Goal: Find contact information: Find contact information

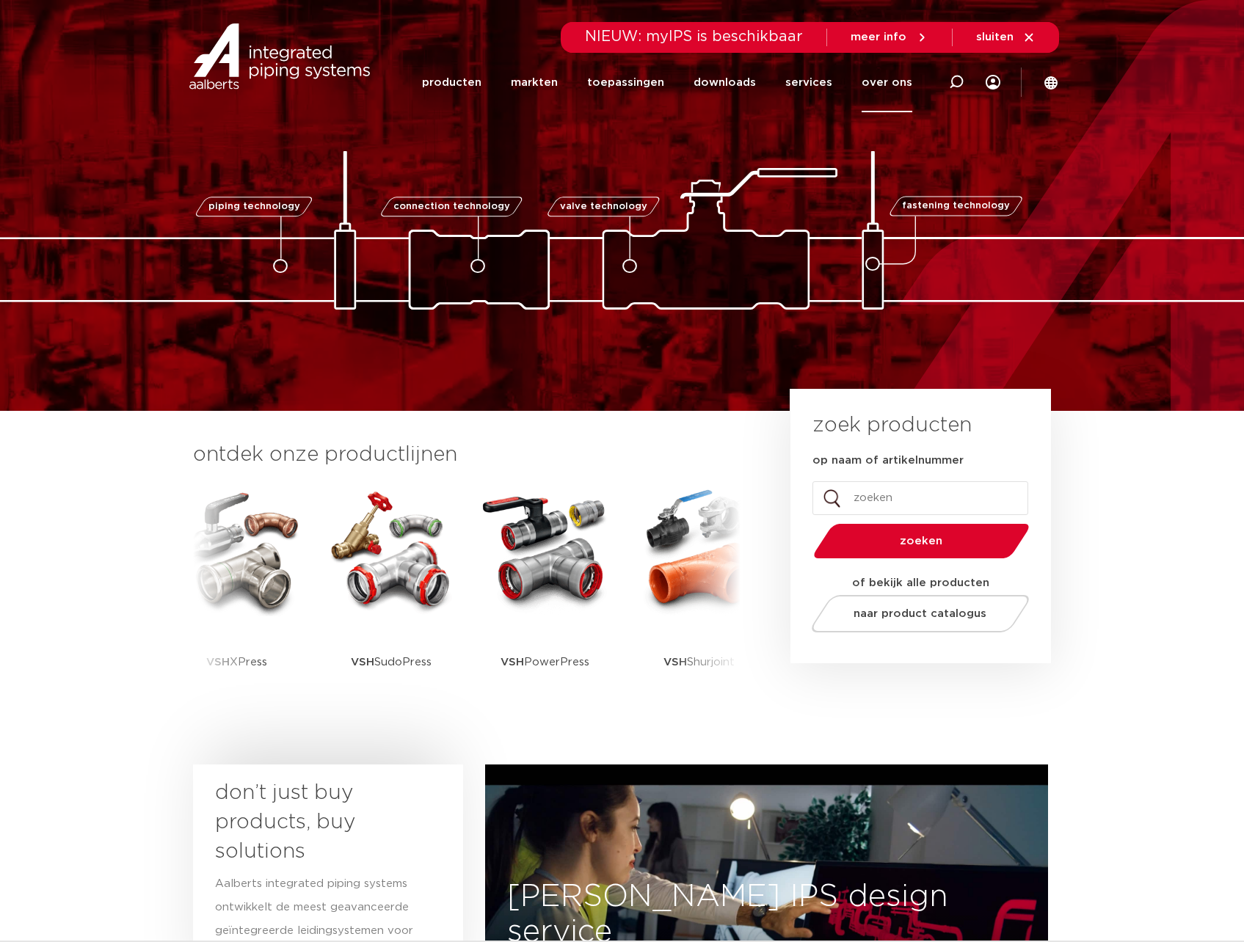
click at [891, 90] on link "over ons" at bounding box center [887, 82] width 51 height 59
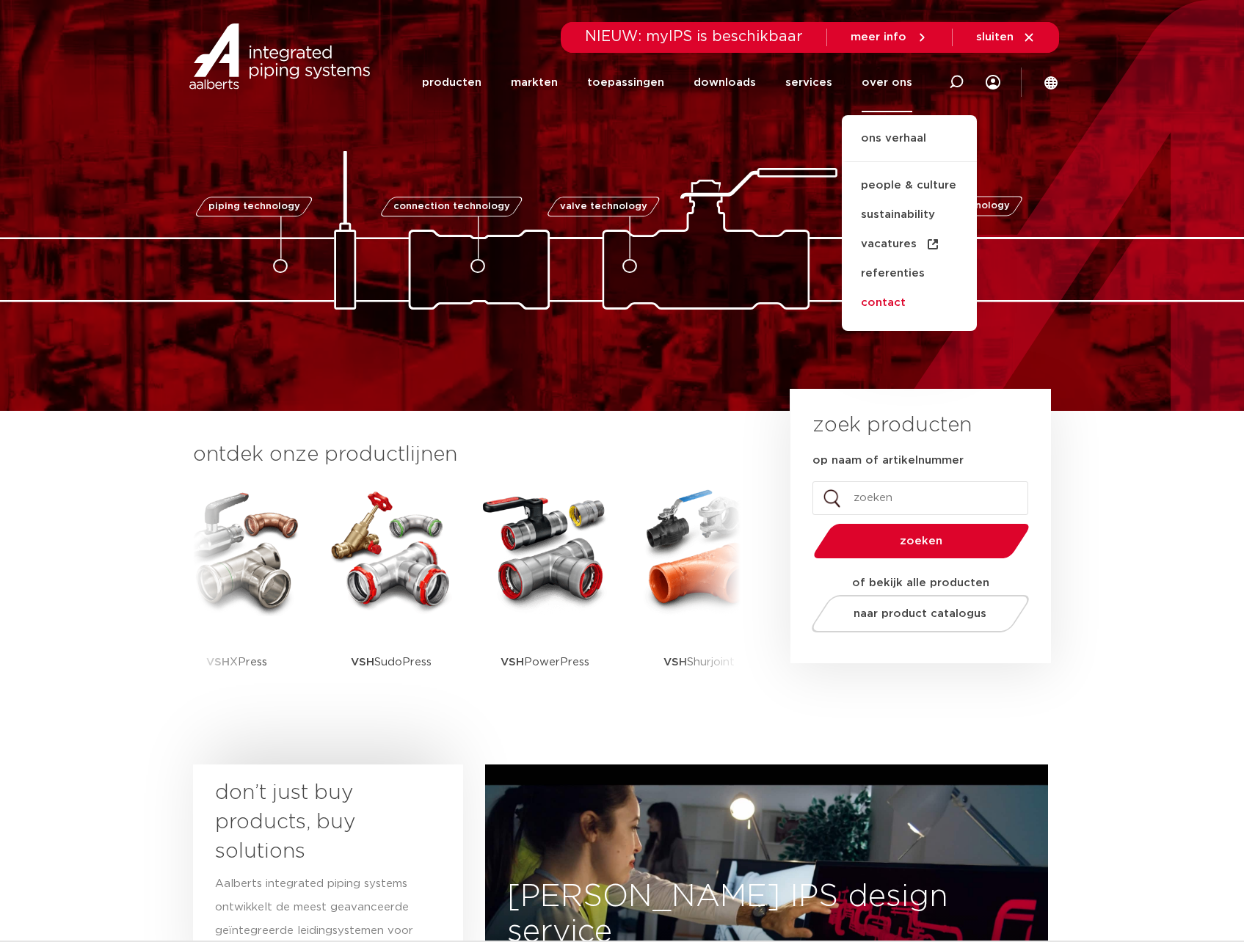
click at [899, 301] on link "contact" at bounding box center [909, 302] width 135 height 29
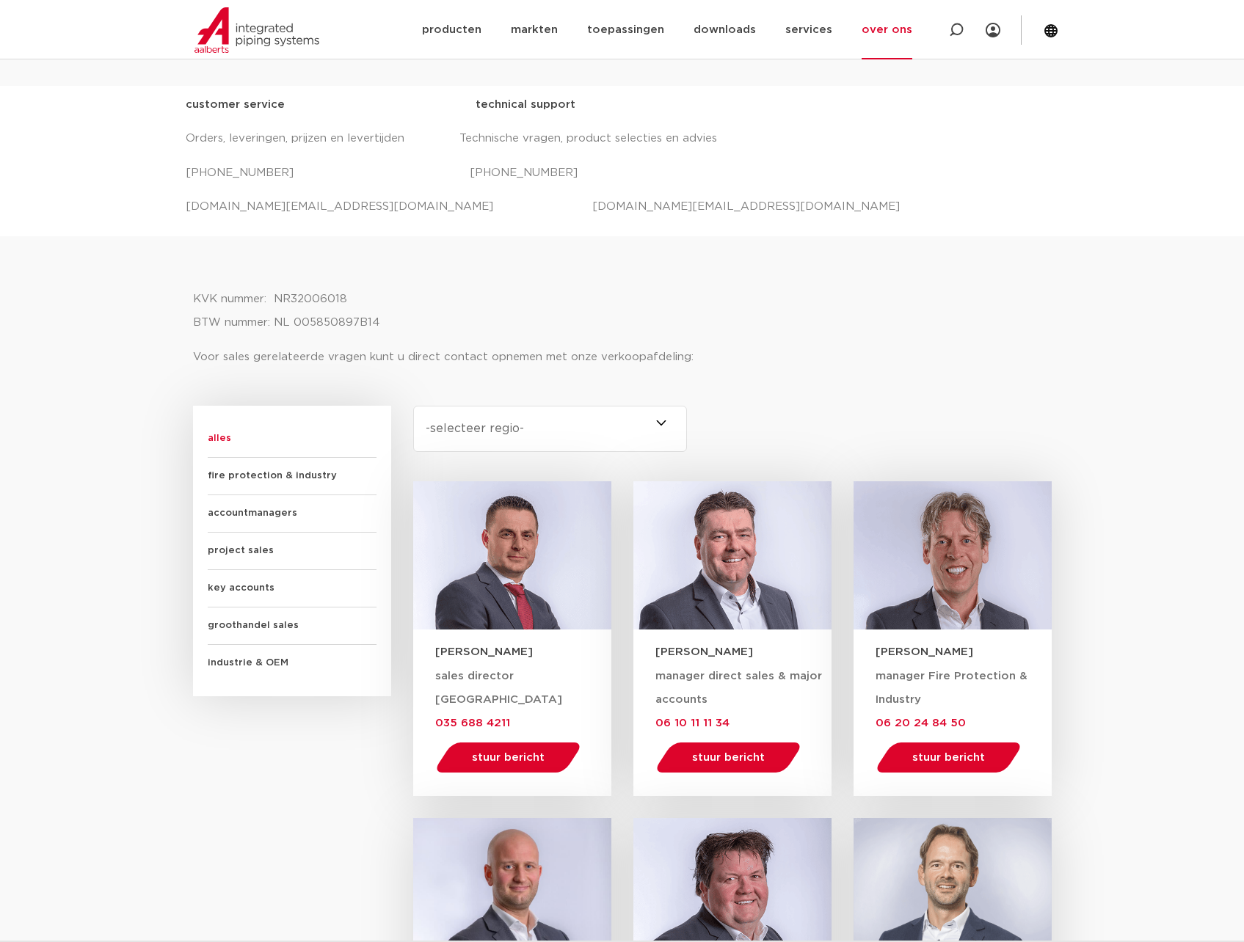
scroll to position [532, 0]
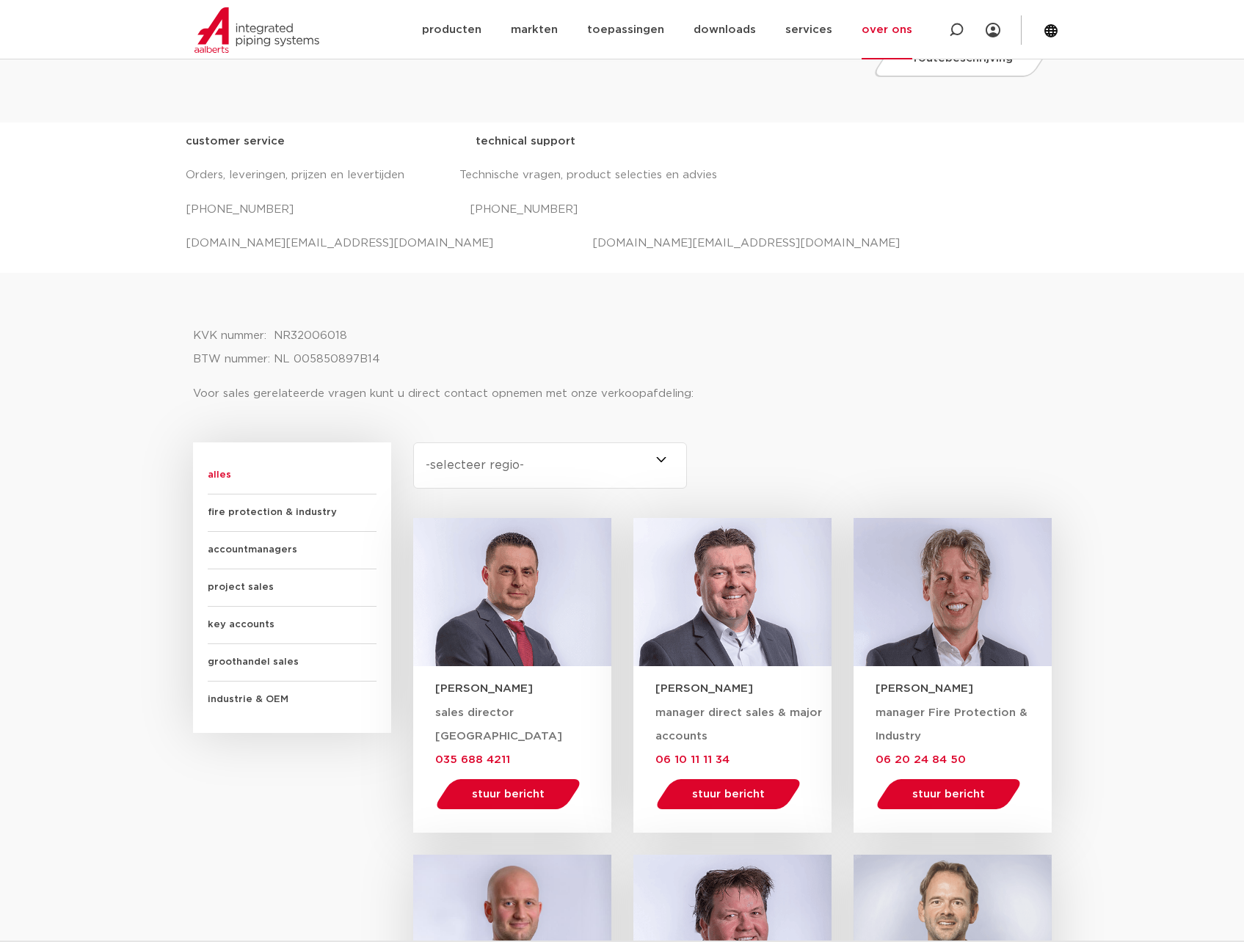
click at [244, 547] on span "accountmanagers" at bounding box center [292, 550] width 169 height 37
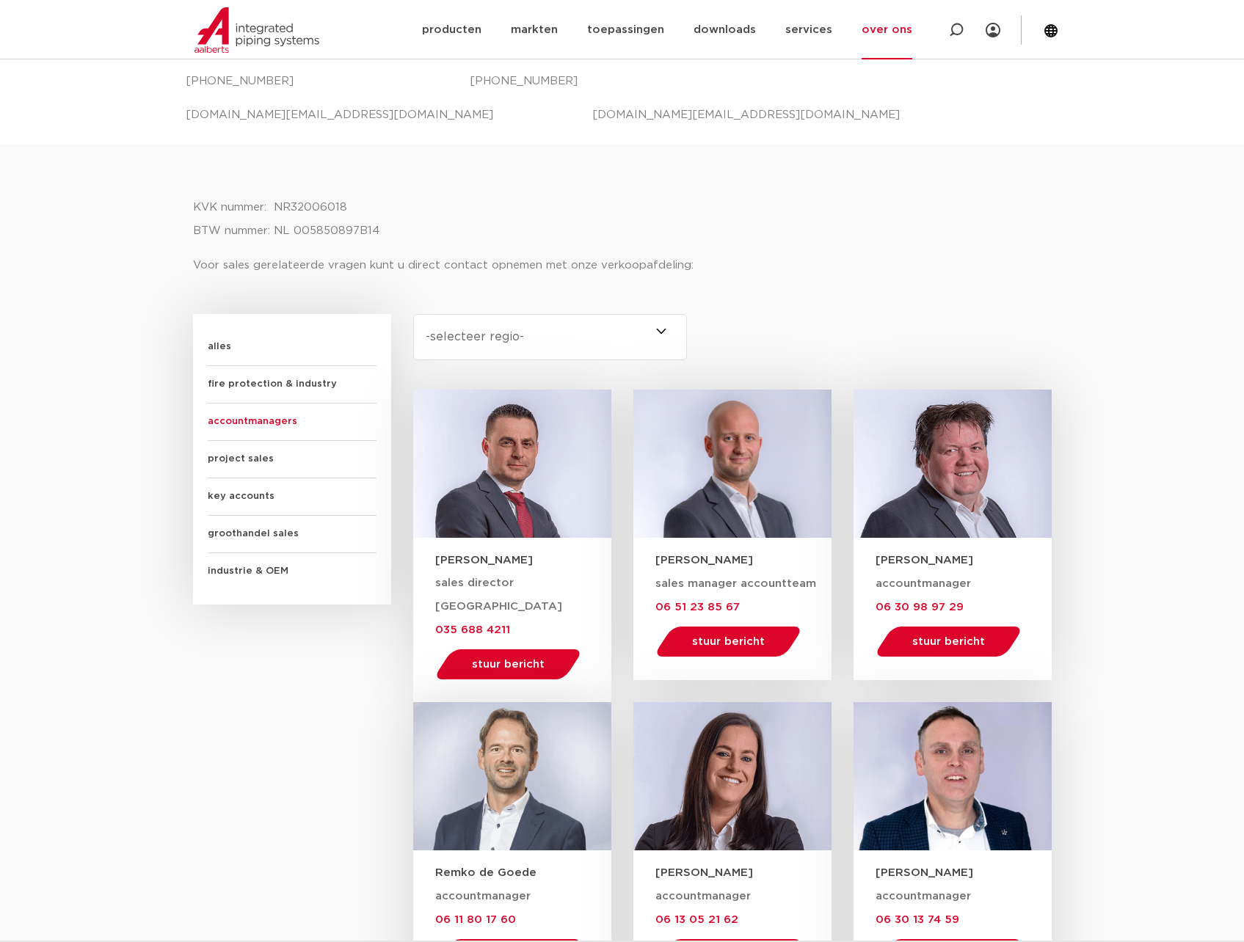
scroll to position [624, 0]
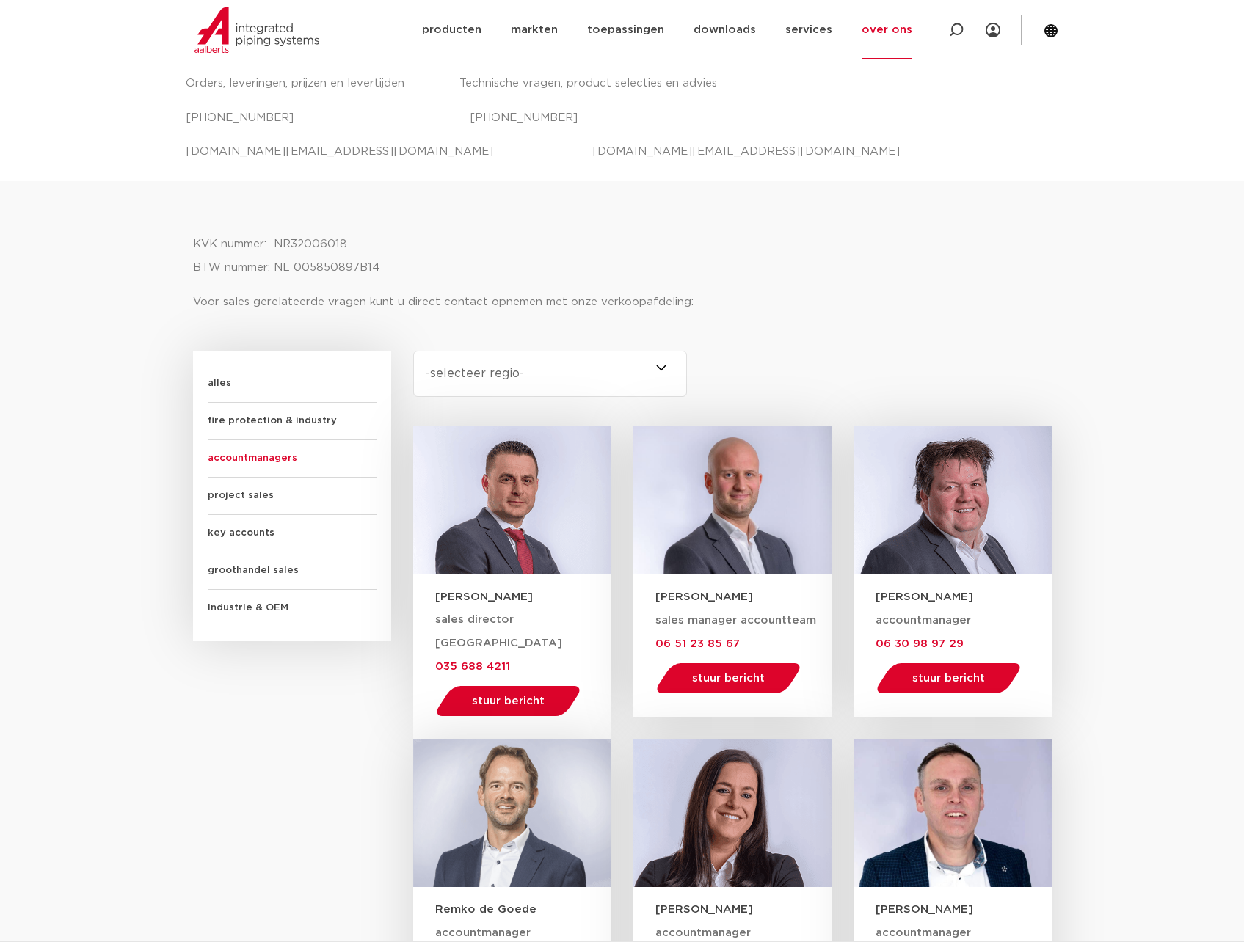
click at [233, 530] on span "key accounts" at bounding box center [292, 533] width 169 height 37
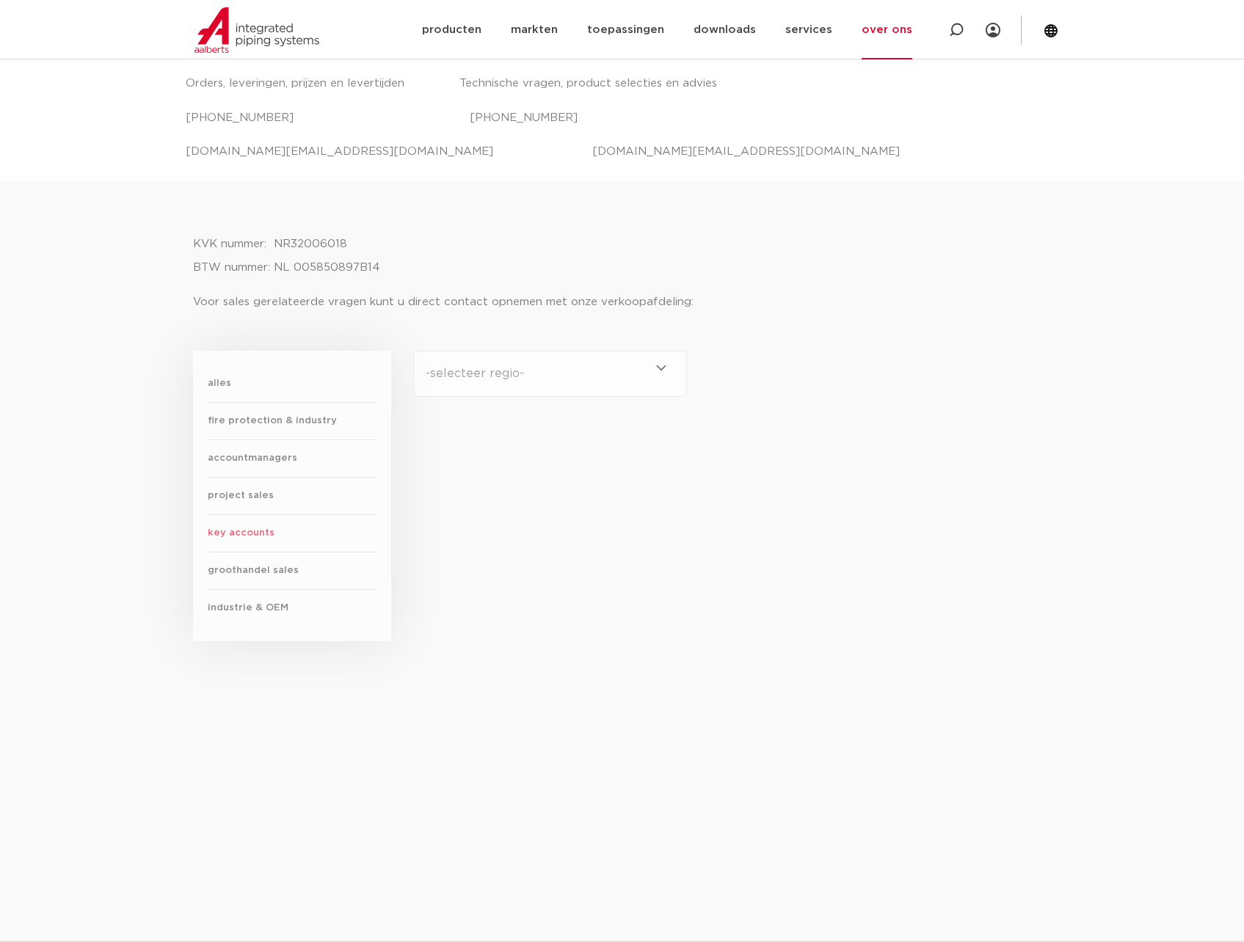
scroll to position [642, 0]
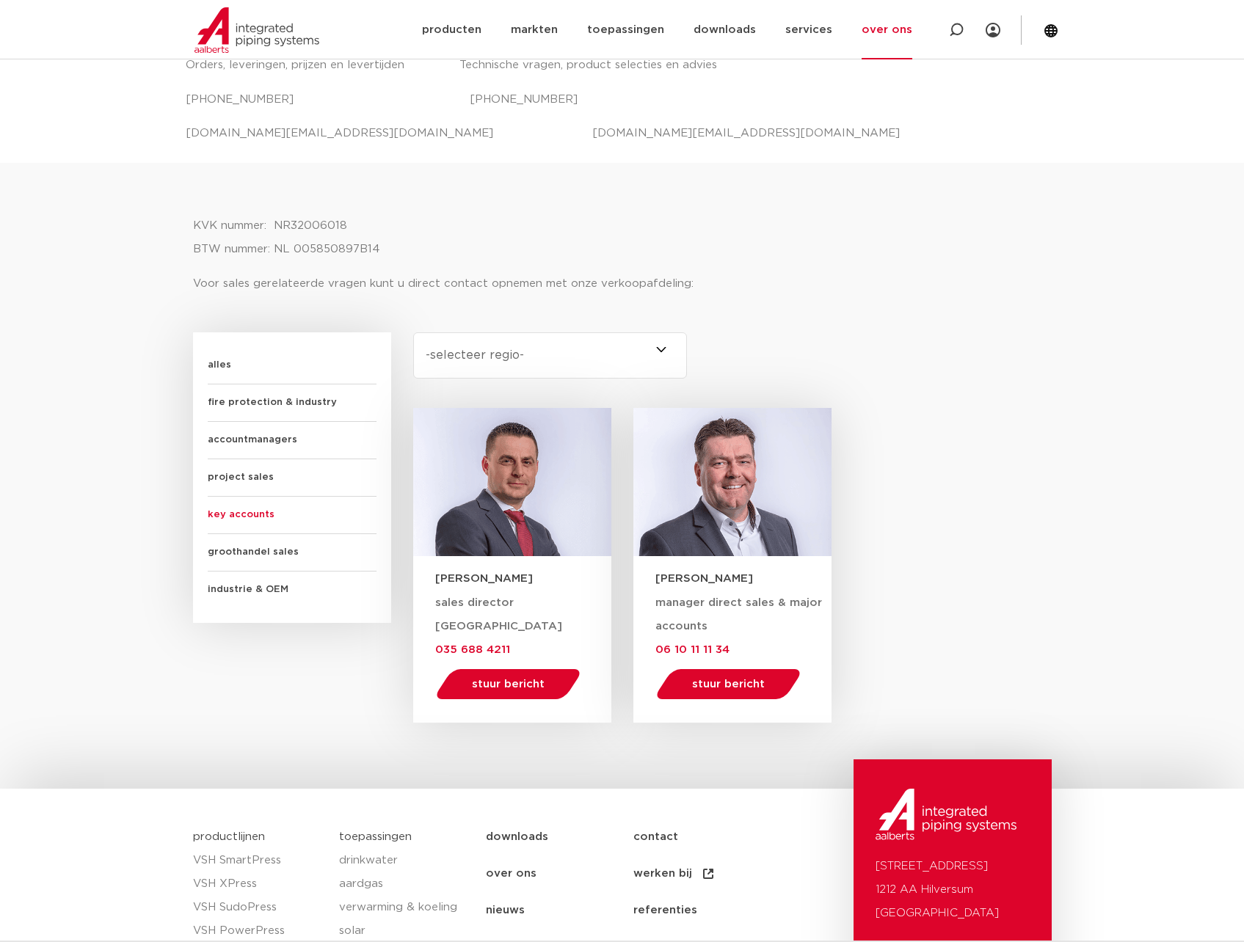
click at [225, 474] on span "project sales" at bounding box center [292, 477] width 169 height 37
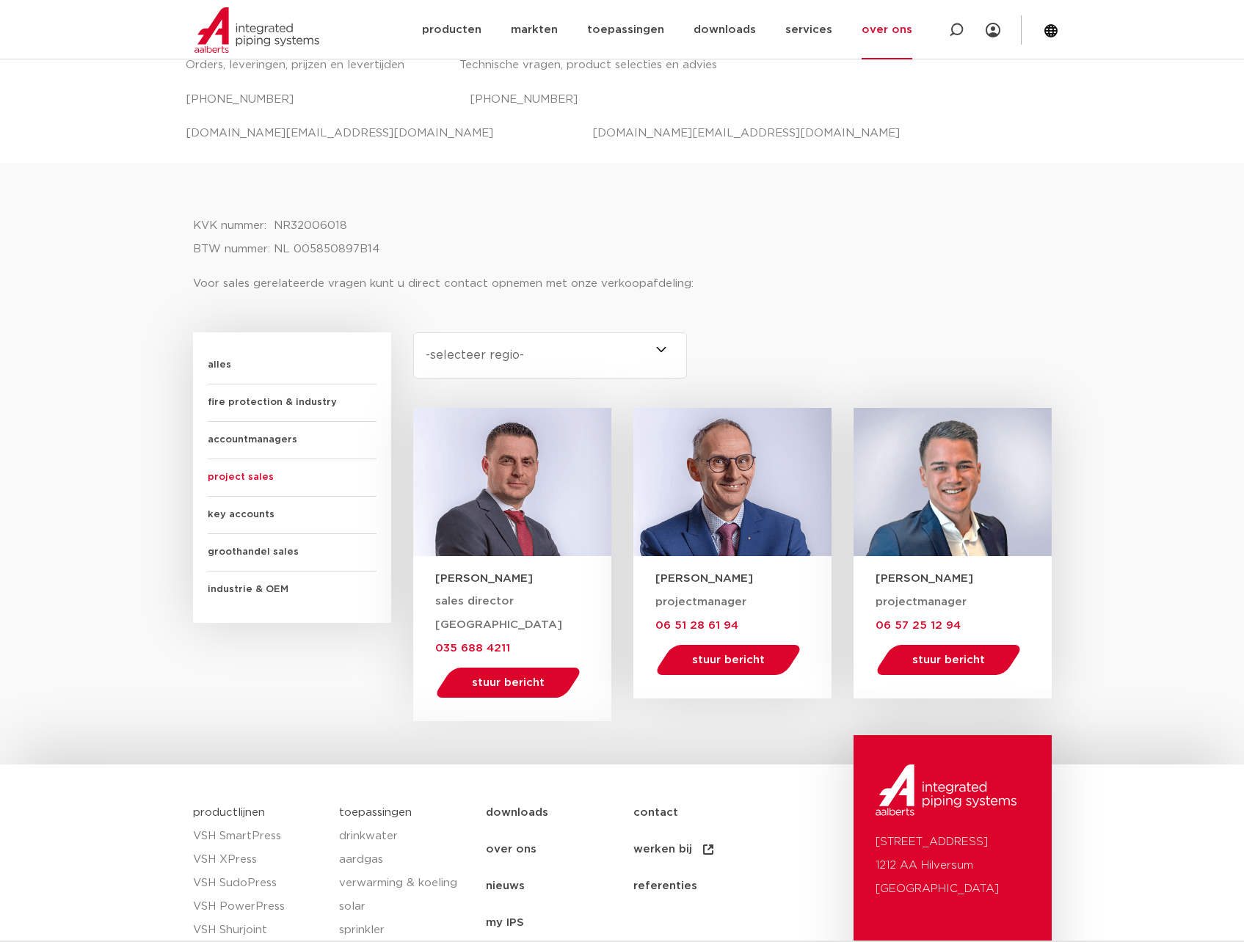
click at [228, 439] on span "accountmanagers" at bounding box center [292, 440] width 169 height 37
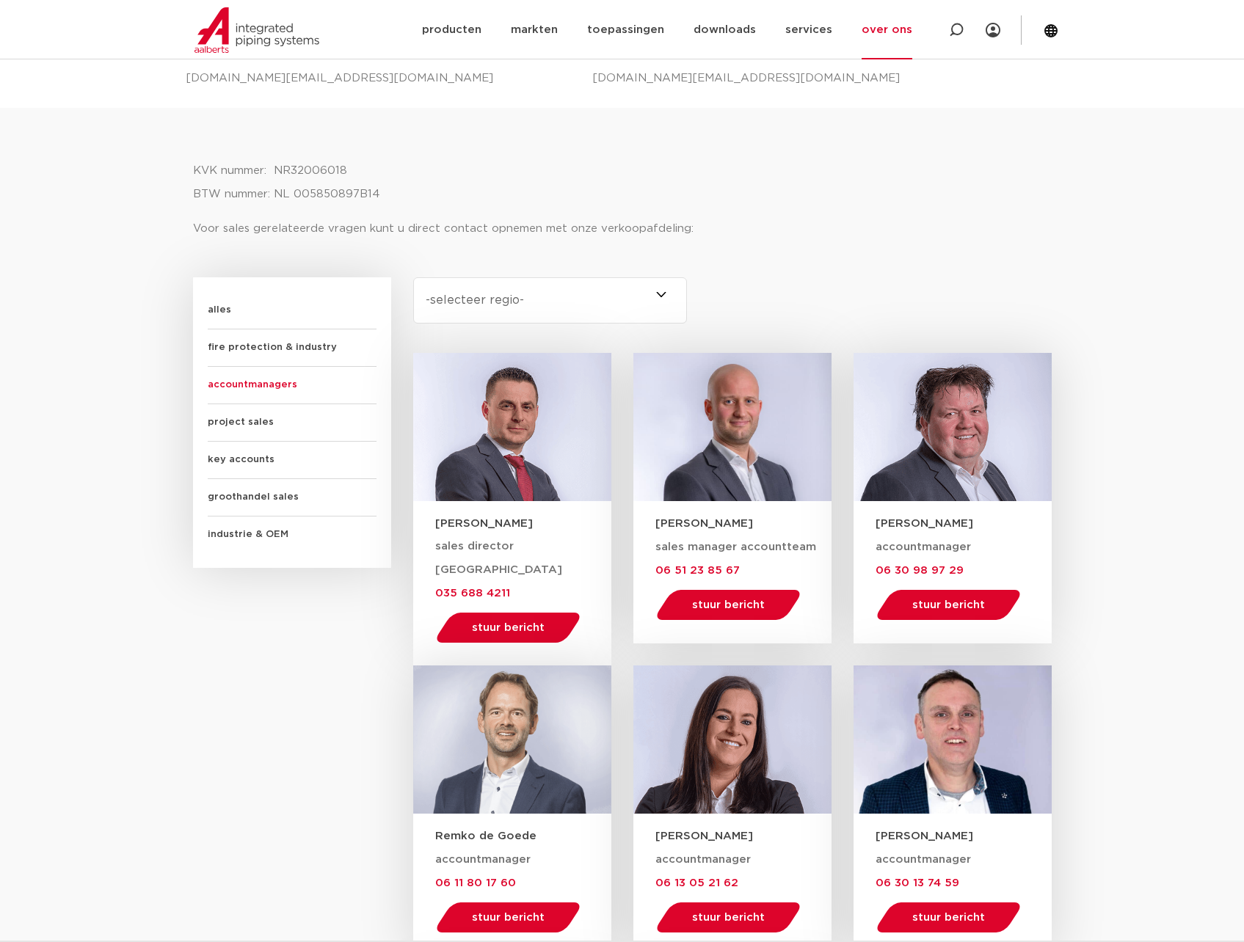
scroll to position [679, 0]
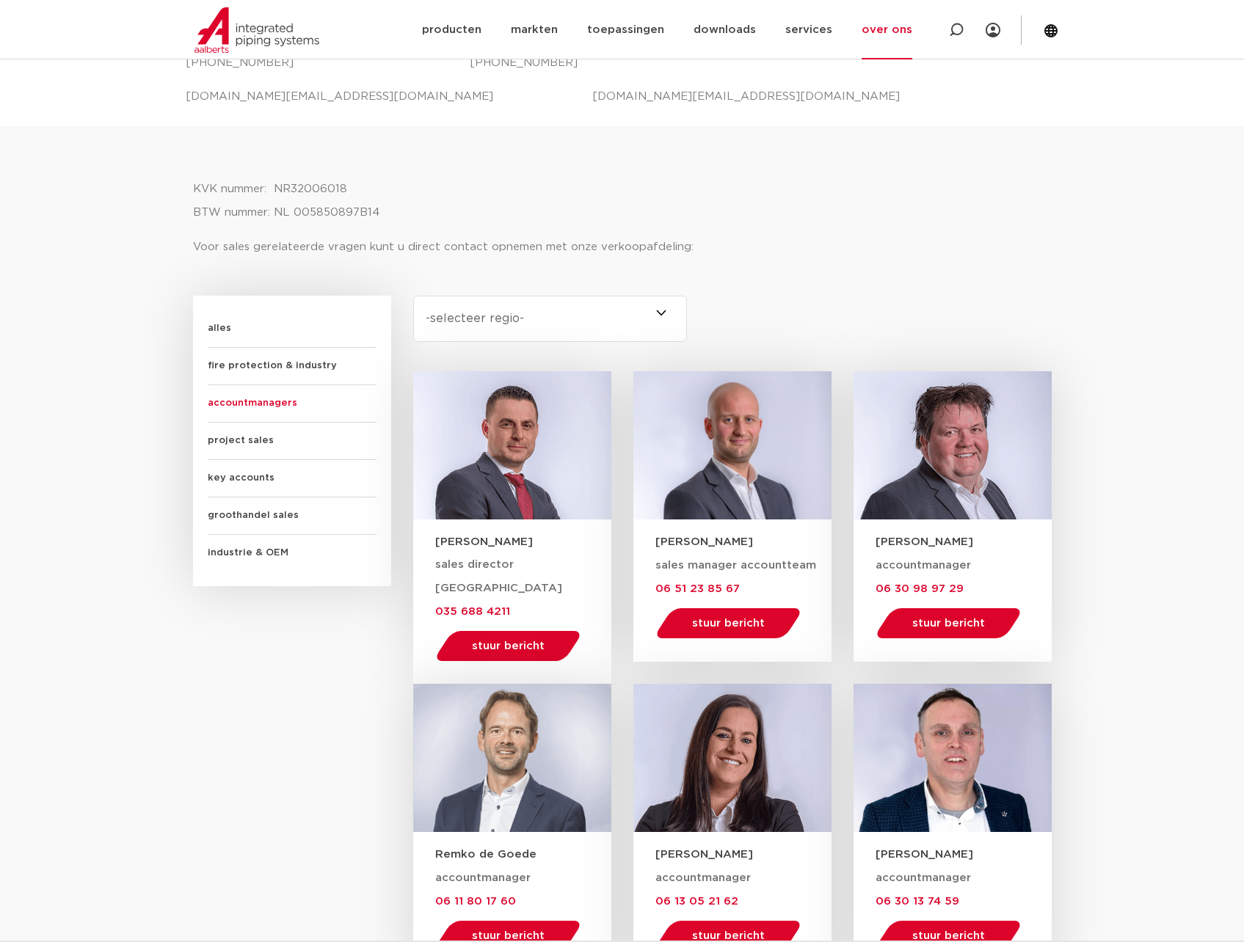
click at [236, 423] on span "project sales" at bounding box center [292, 441] width 169 height 37
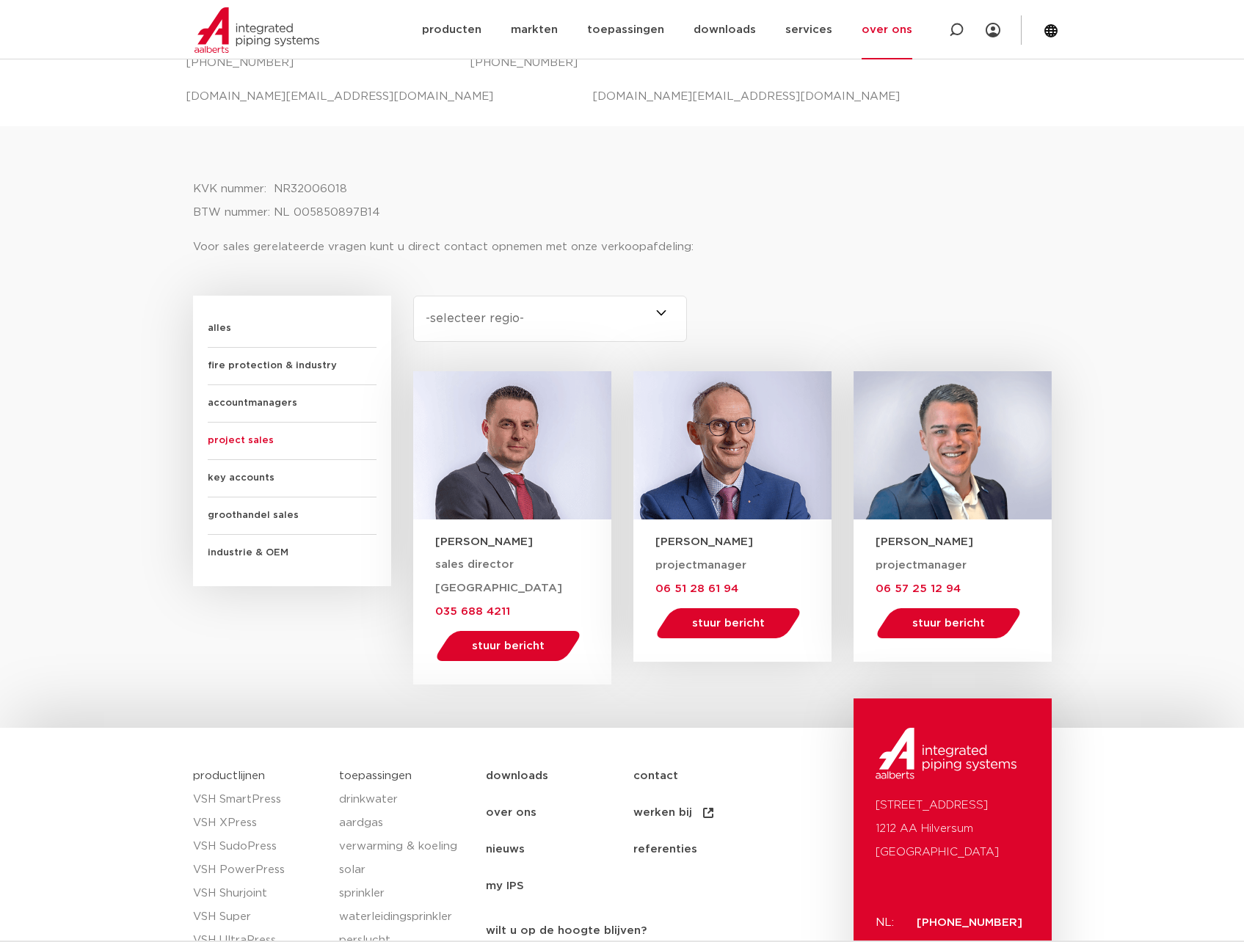
click at [236, 447] on span "project sales" at bounding box center [292, 441] width 169 height 37
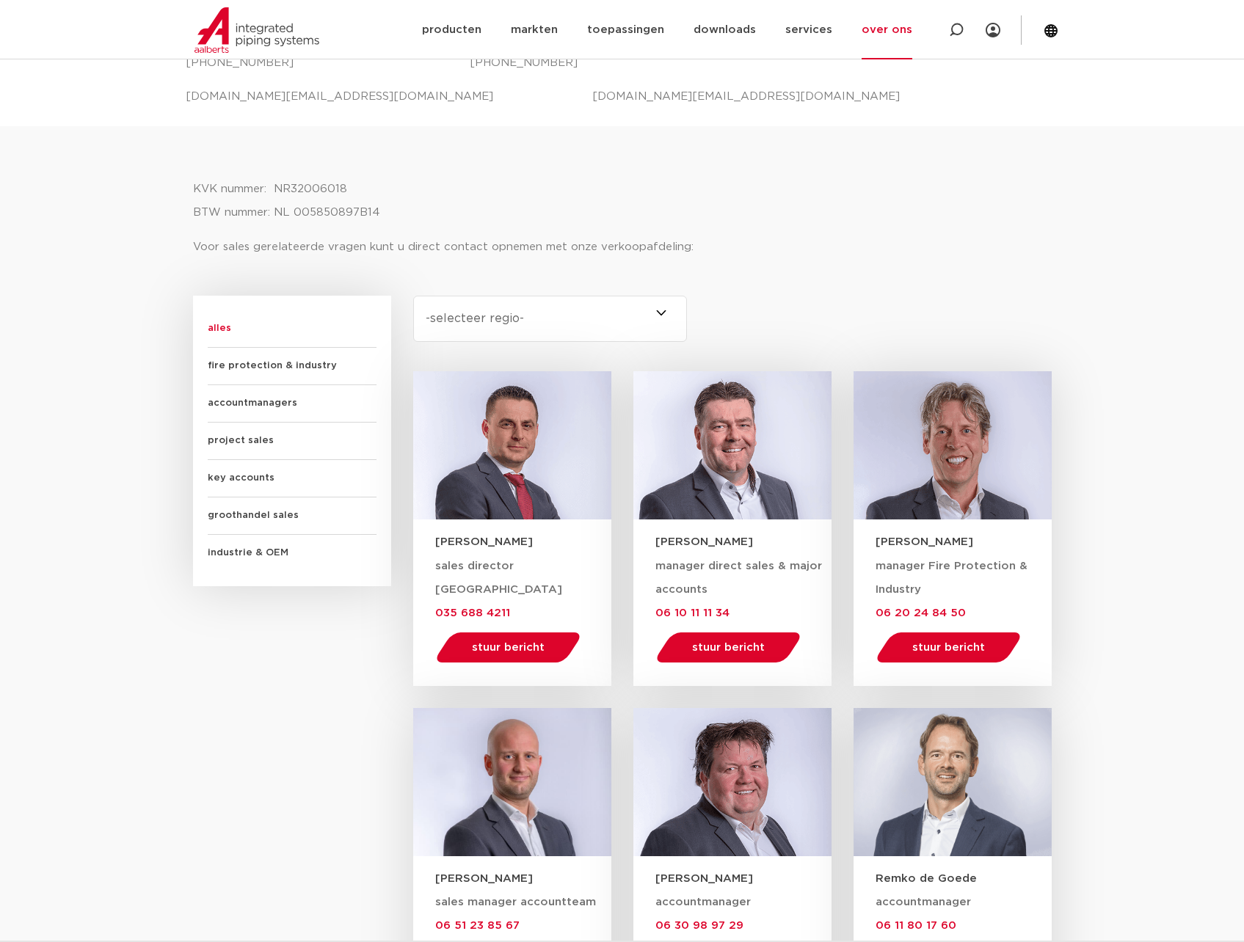
click at [233, 437] on span "project sales" at bounding box center [292, 441] width 169 height 37
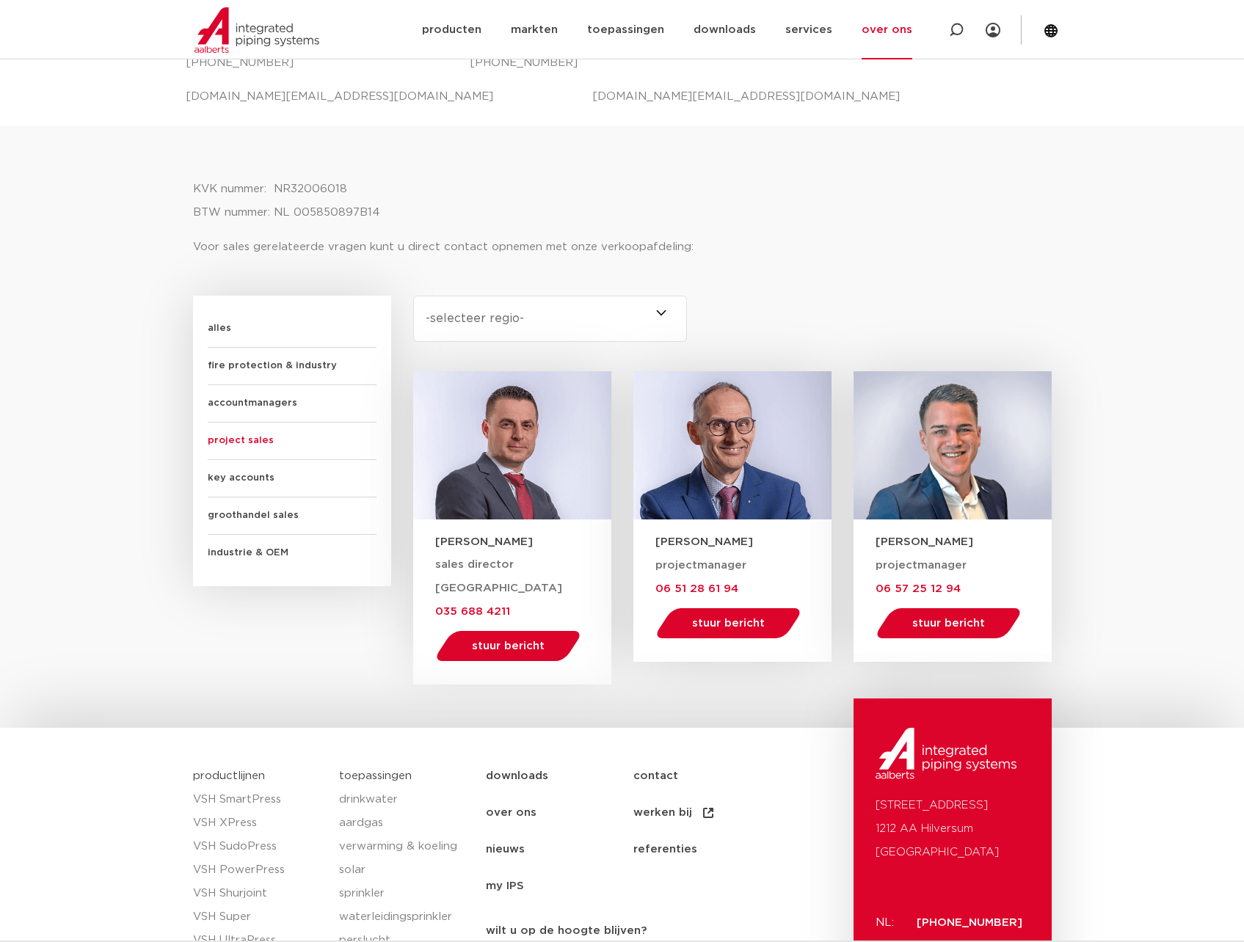
click at [241, 469] on span "key accounts" at bounding box center [292, 478] width 169 height 37
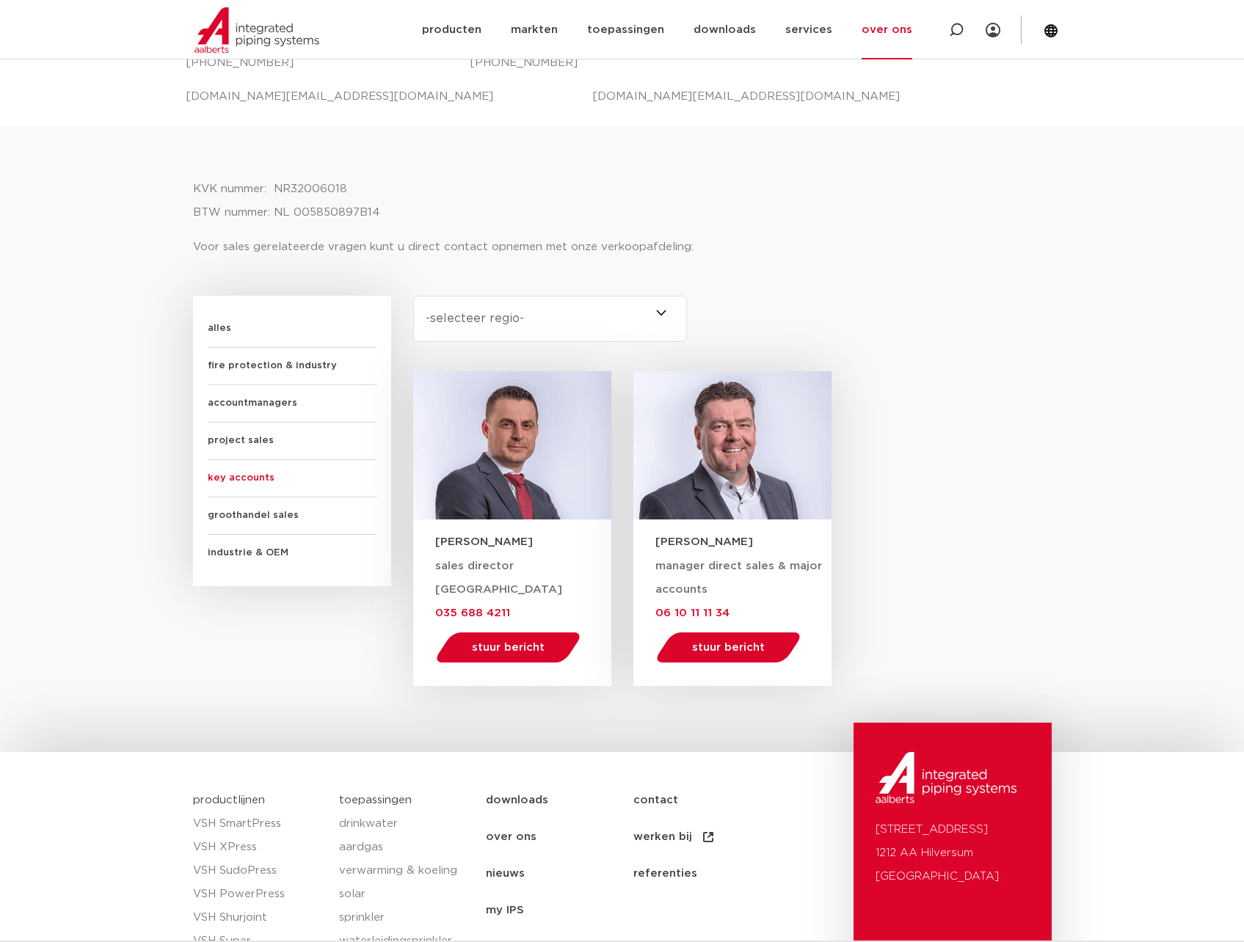
click at [243, 521] on span "groothandel sales" at bounding box center [292, 516] width 169 height 37
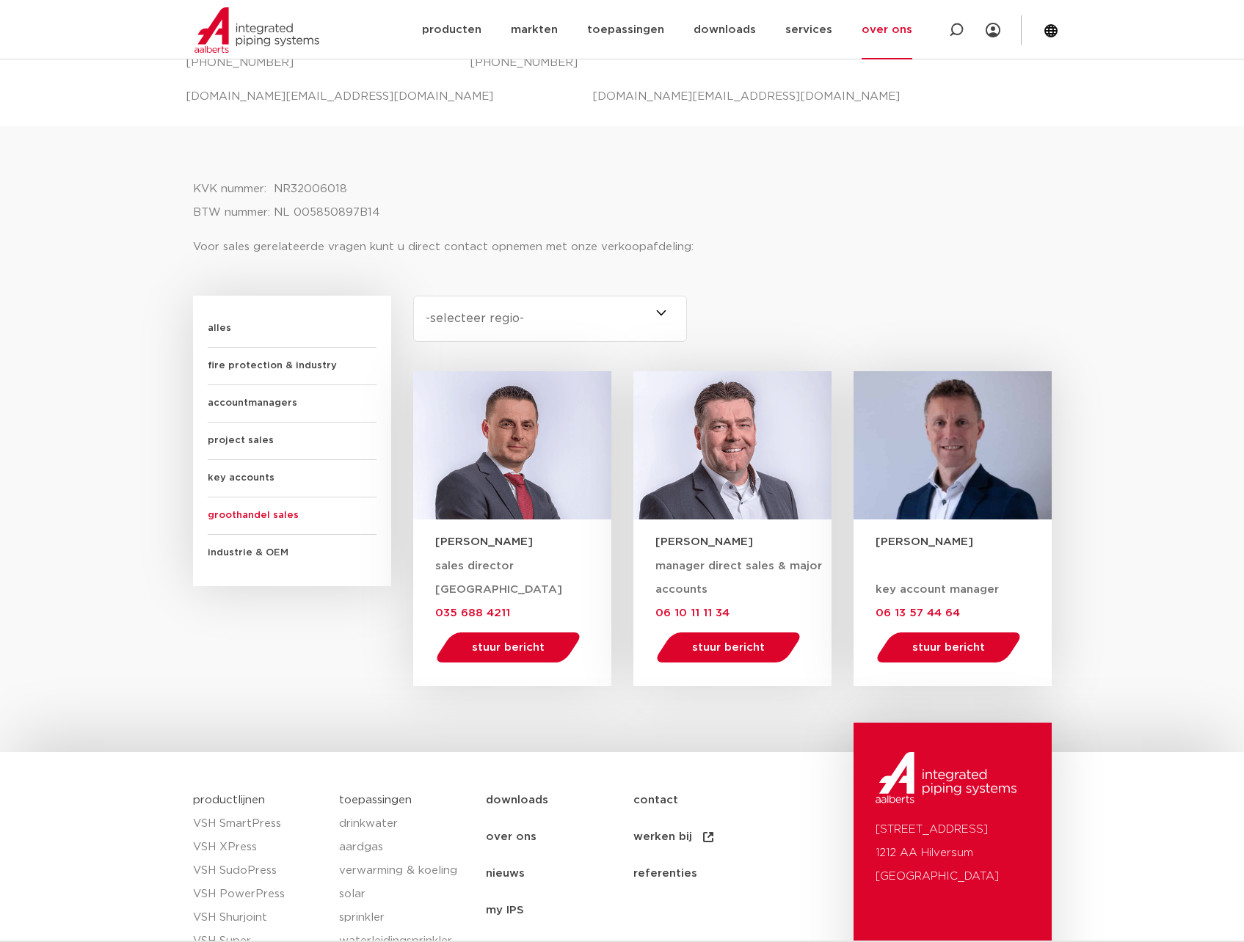
click at [250, 548] on span "industrie & OEM" at bounding box center [292, 553] width 169 height 37
click at [211, 517] on span "groothandel sales" at bounding box center [292, 516] width 169 height 37
click at [216, 481] on span "key accounts" at bounding box center [292, 478] width 169 height 37
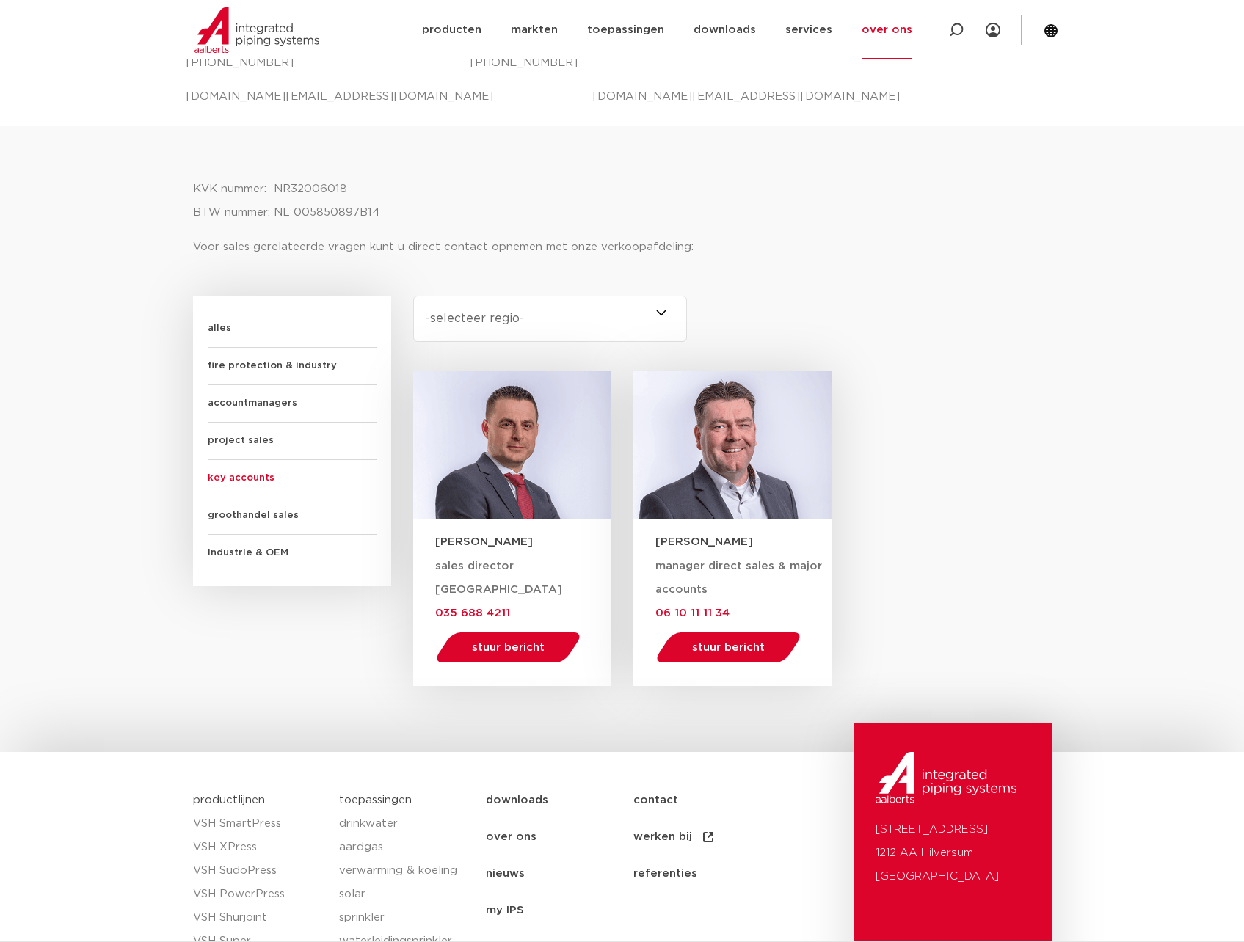
click at [222, 449] on span "project sales" at bounding box center [292, 441] width 169 height 37
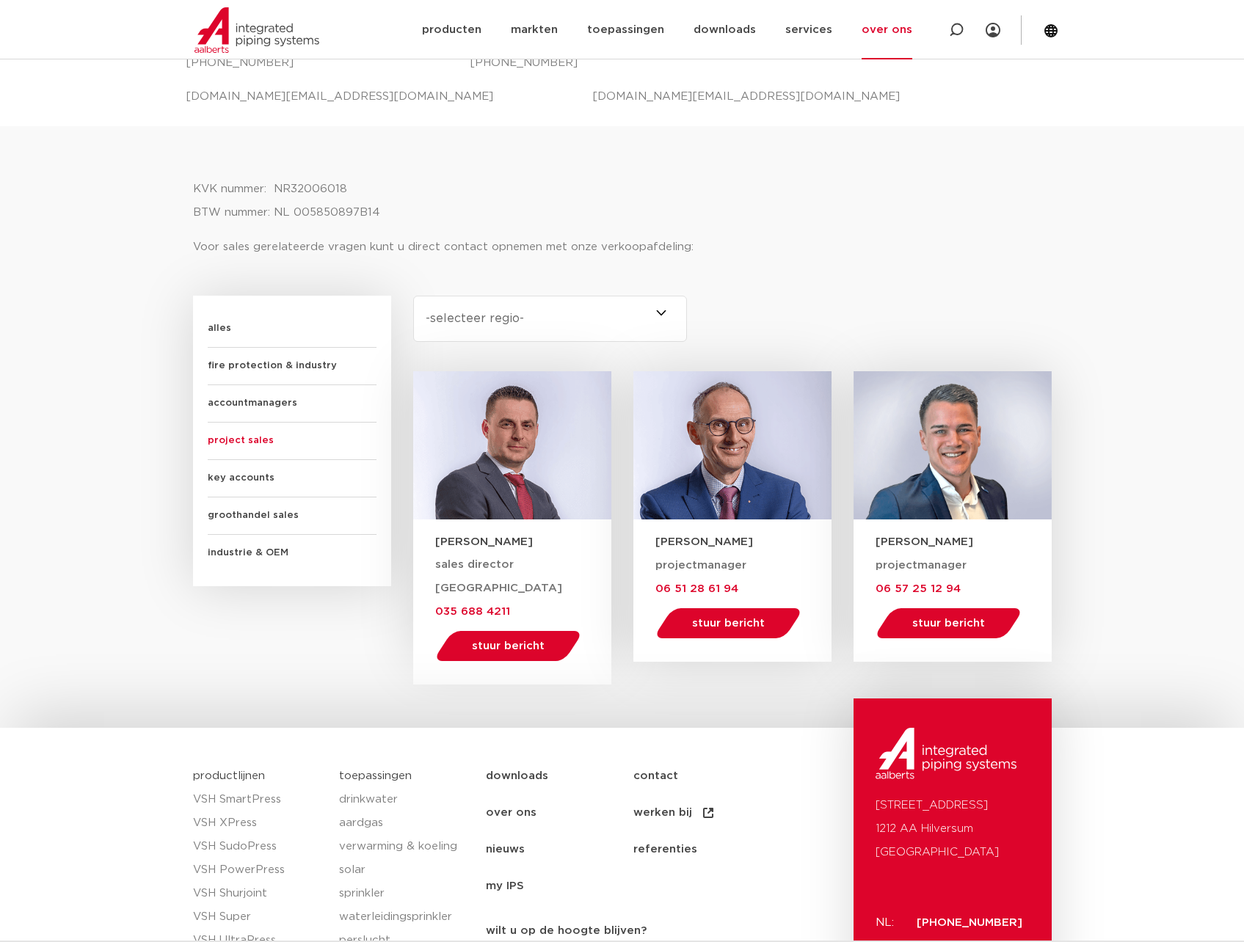
click at [224, 416] on span "accountmanagers" at bounding box center [292, 403] width 169 height 37
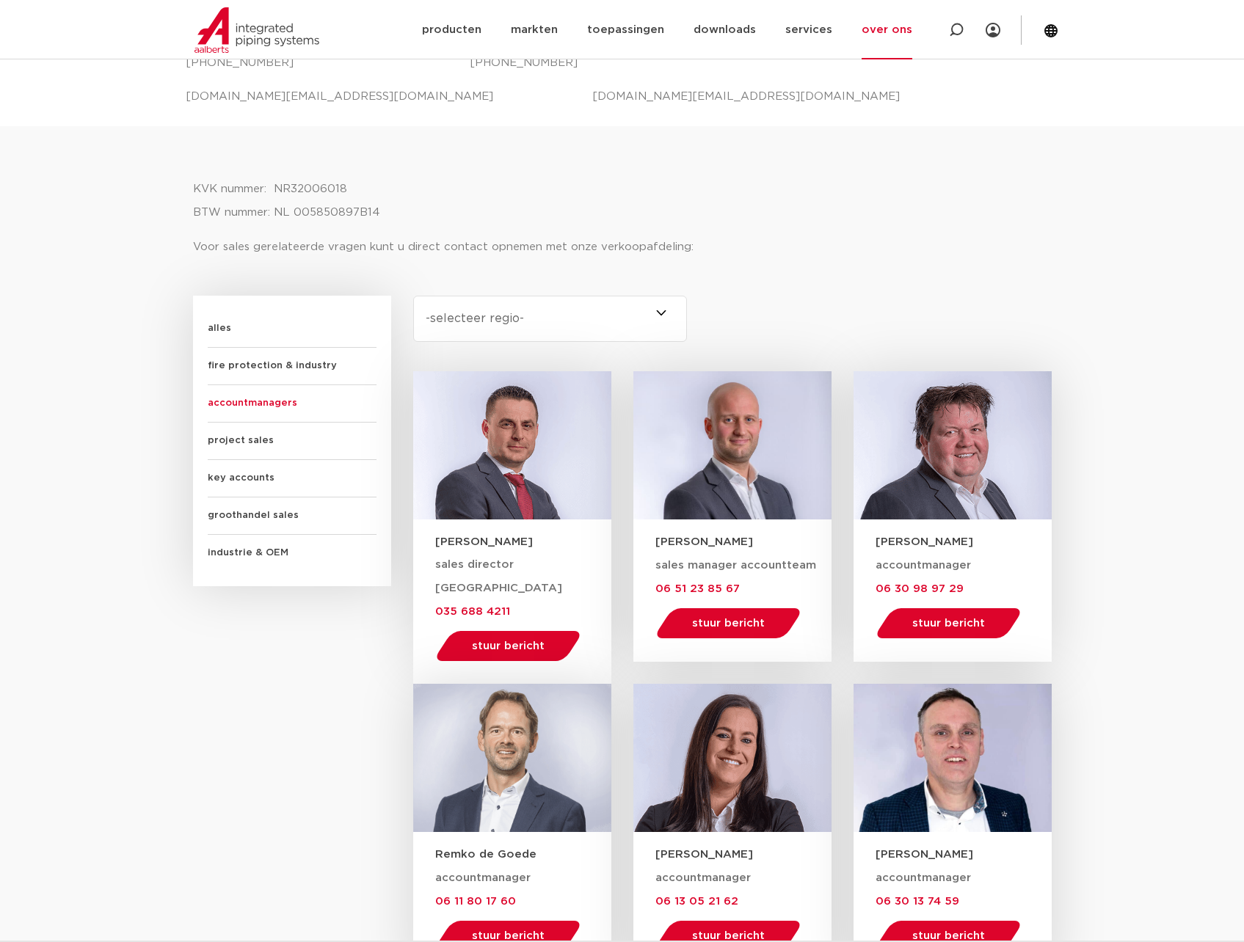
click at [233, 372] on span "fire protection & industry" at bounding box center [292, 366] width 169 height 37
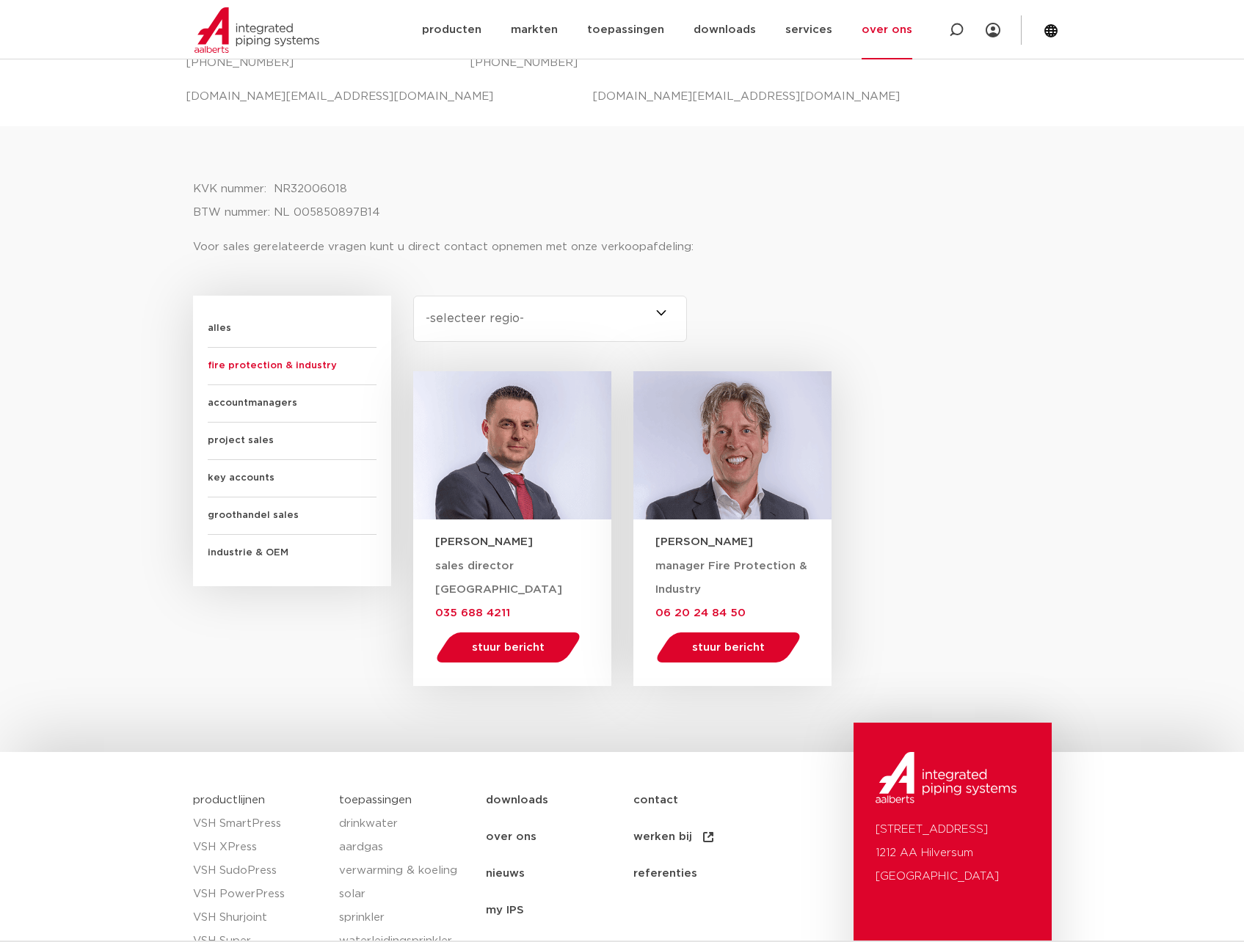
click at [238, 333] on span "alles" at bounding box center [292, 328] width 169 height 37
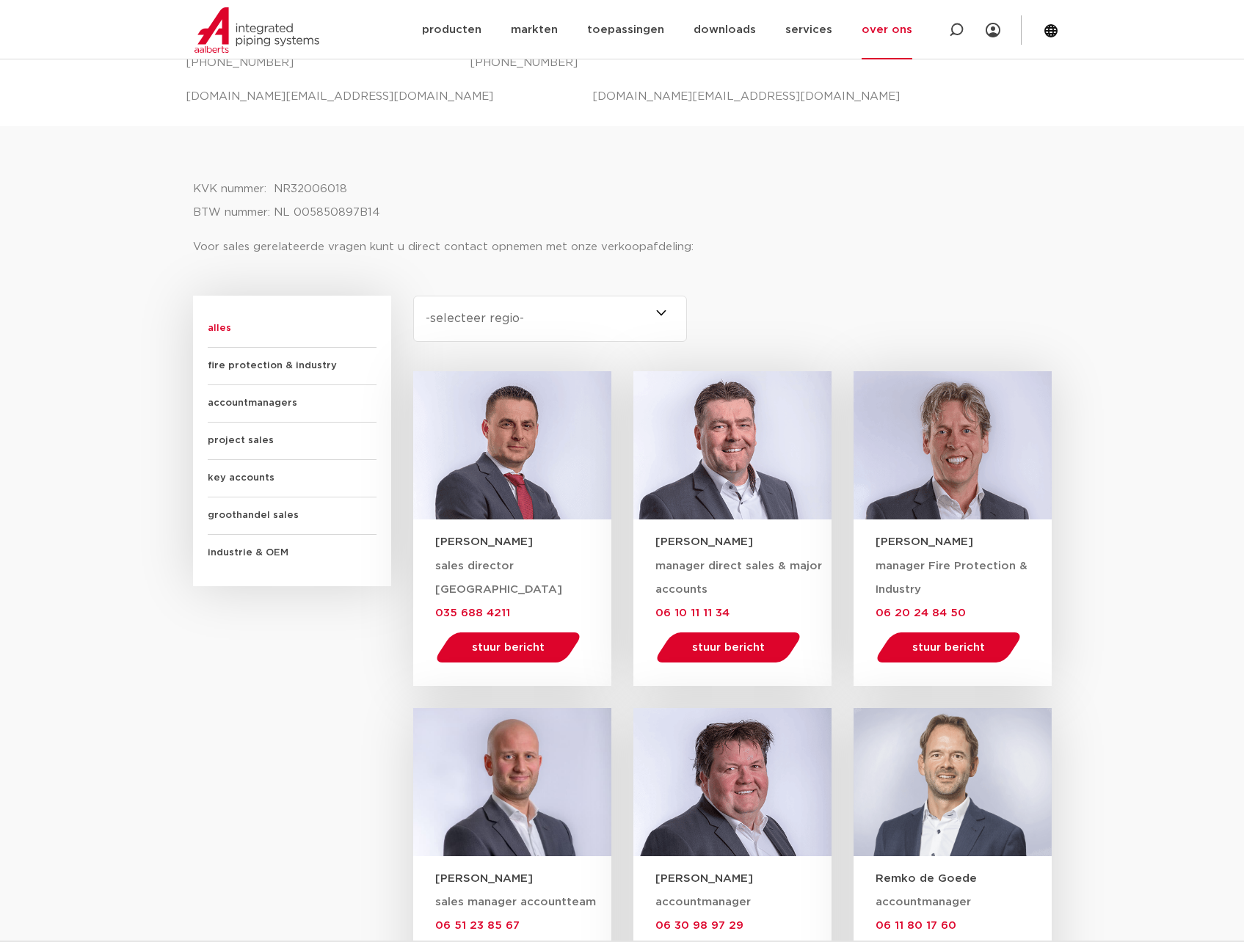
click at [248, 363] on span "fire protection & industry" at bounding box center [292, 366] width 169 height 37
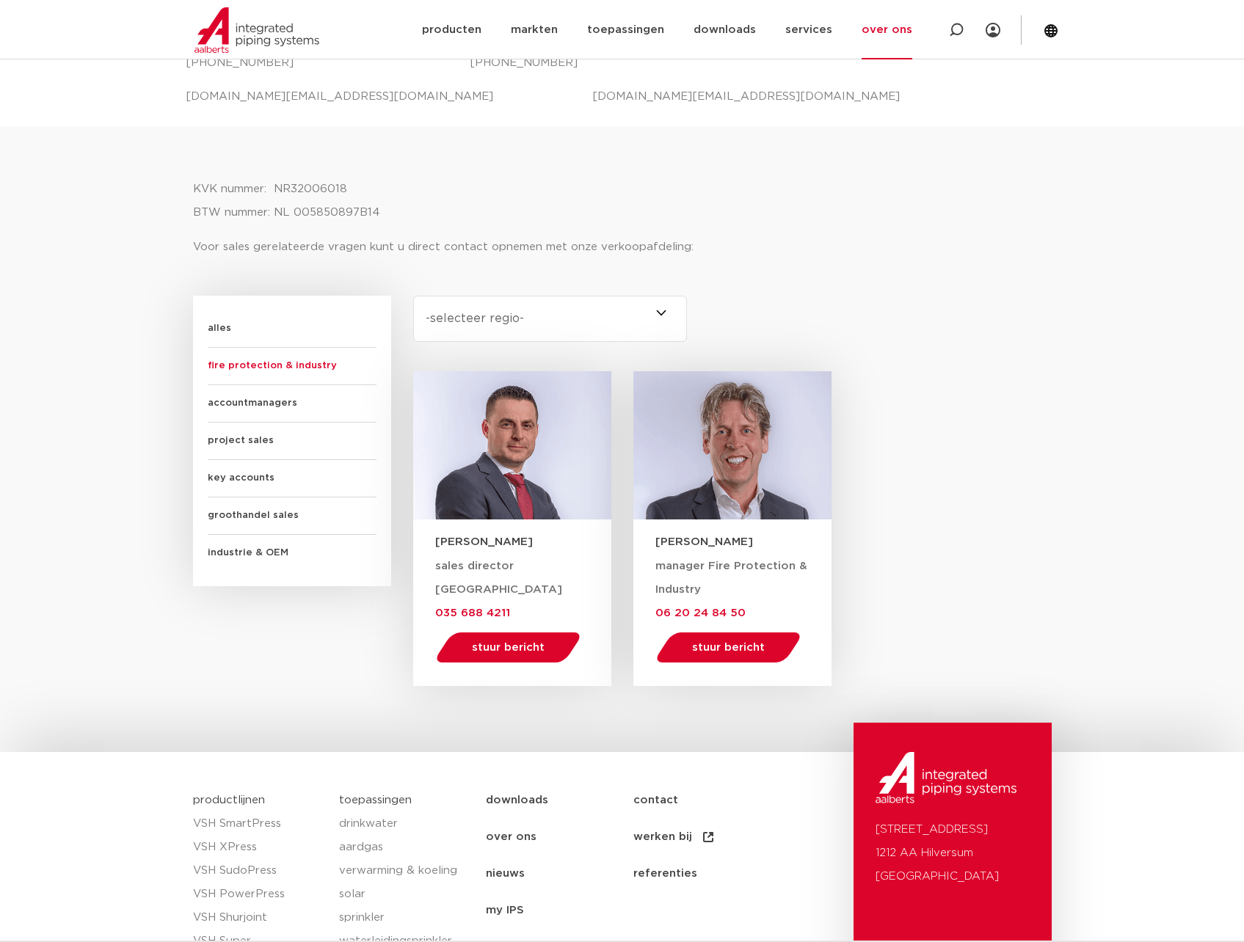
click at [619, 318] on select "-selecteer regio- Heel Nederland (2) Overijssel (0) [GEOGRAPHIC_DATA] (0) [GEOG…" at bounding box center [550, 319] width 274 height 46
click at [245, 402] on span "accountmanagers" at bounding box center [292, 403] width 169 height 37
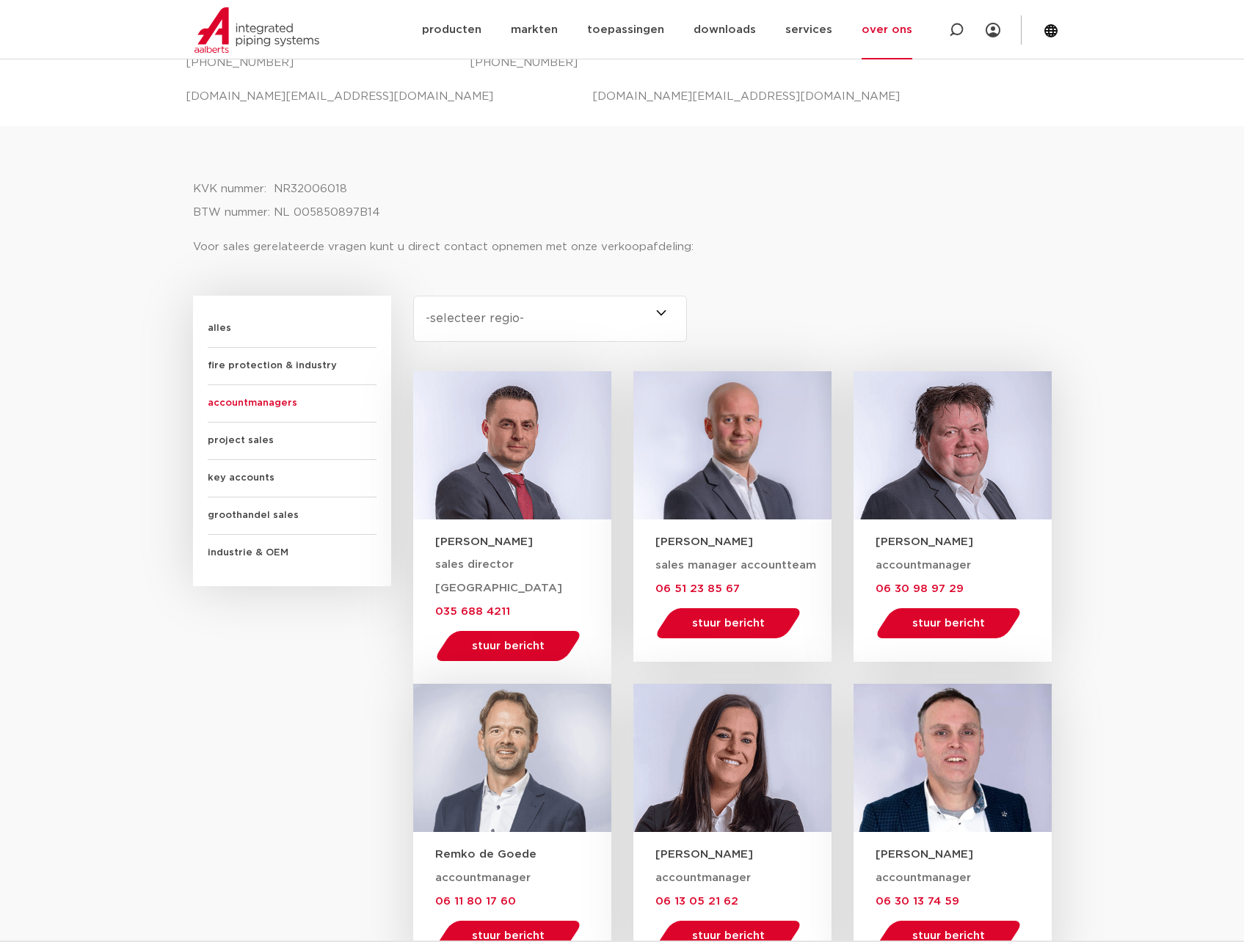
click at [558, 313] on select "-selecteer regio- [GEOGRAPHIC_DATA] Nederland (2) [GEOGRAPHIC_DATA] (3) [GEOGRA…" at bounding box center [550, 319] width 274 height 46
click at [413, 296] on select "-selecteer regio- [GEOGRAPHIC_DATA] Nederland (2) [GEOGRAPHIC_DATA] (3) [GEOGRA…" at bounding box center [550, 319] width 274 height 46
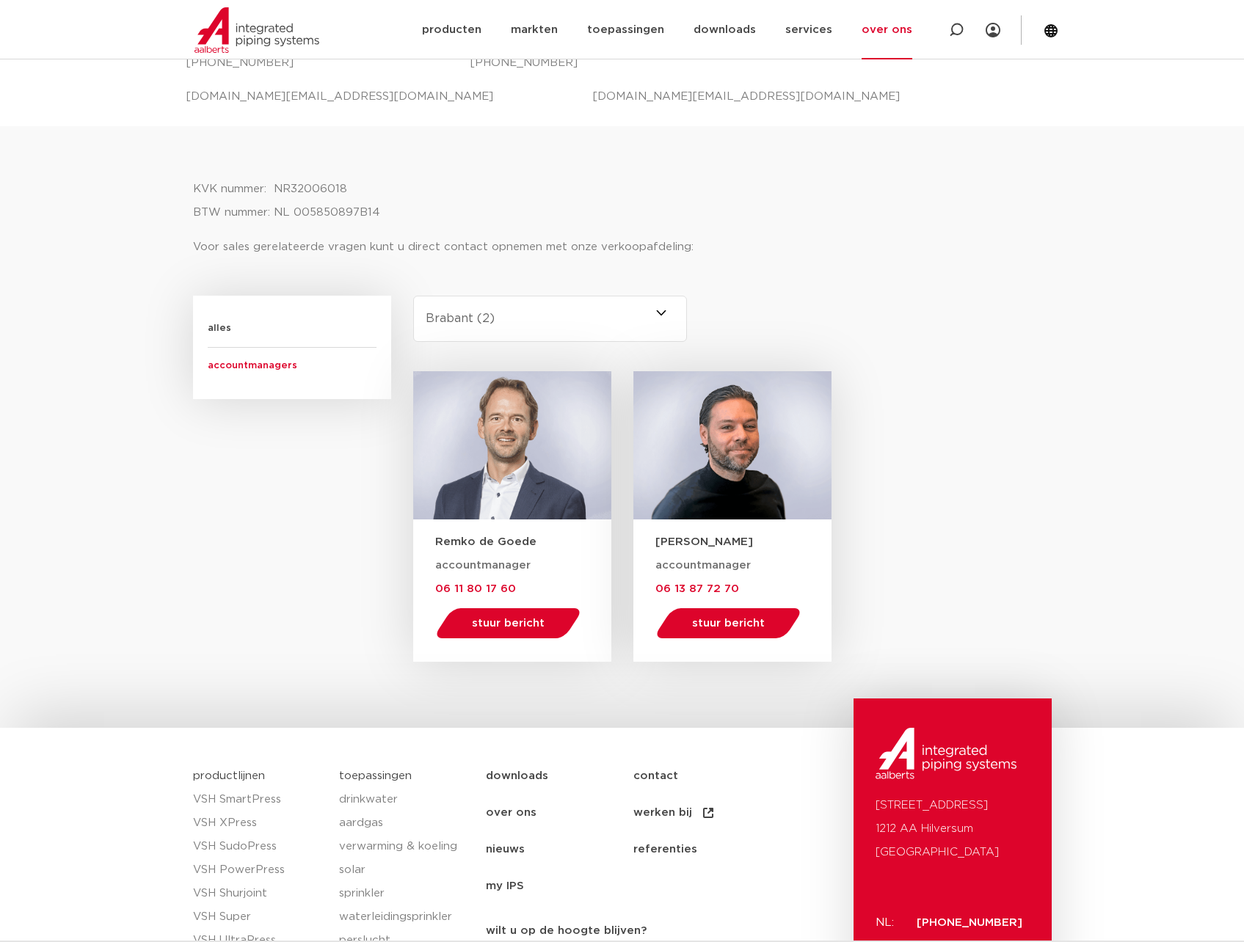
click at [504, 334] on select "-selecteer regio- [GEOGRAPHIC_DATA] Nederland (2) [GEOGRAPHIC_DATA] (3) [GEOGRA…" at bounding box center [550, 319] width 274 height 46
click at [413, 296] on select "-selecteer regio- [GEOGRAPHIC_DATA] Nederland (2) [GEOGRAPHIC_DATA] (3) [GEOGRA…" at bounding box center [550, 319] width 274 height 46
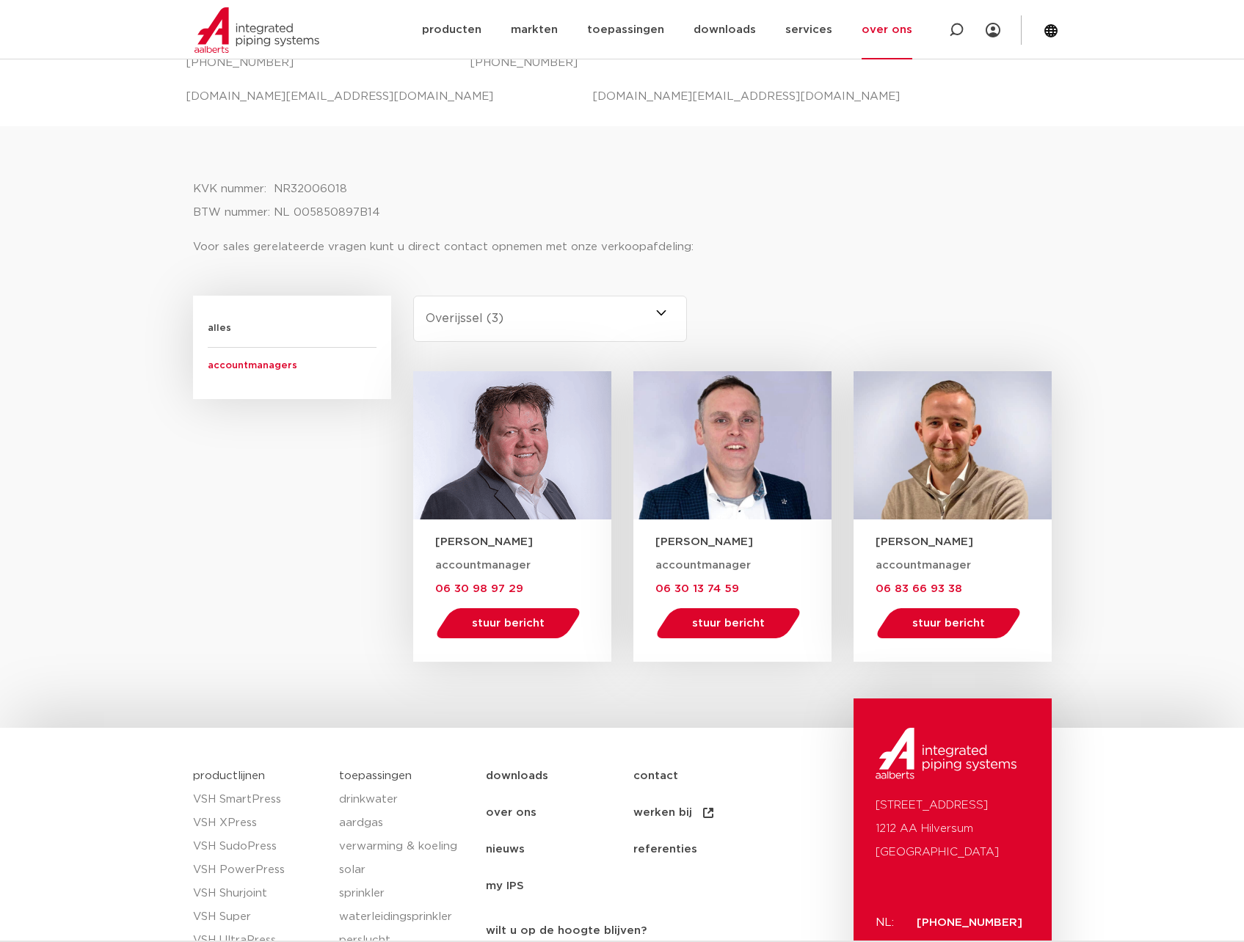
click at [534, 313] on select "-selecteer regio- [GEOGRAPHIC_DATA] Nederland (2) [GEOGRAPHIC_DATA] (3) [GEOGRA…" at bounding box center [550, 319] width 274 height 46
click at [413, 296] on select "-selecteer regio- [GEOGRAPHIC_DATA] Nederland (2) [GEOGRAPHIC_DATA] (3) [GEOGRA…" at bounding box center [550, 319] width 274 height 46
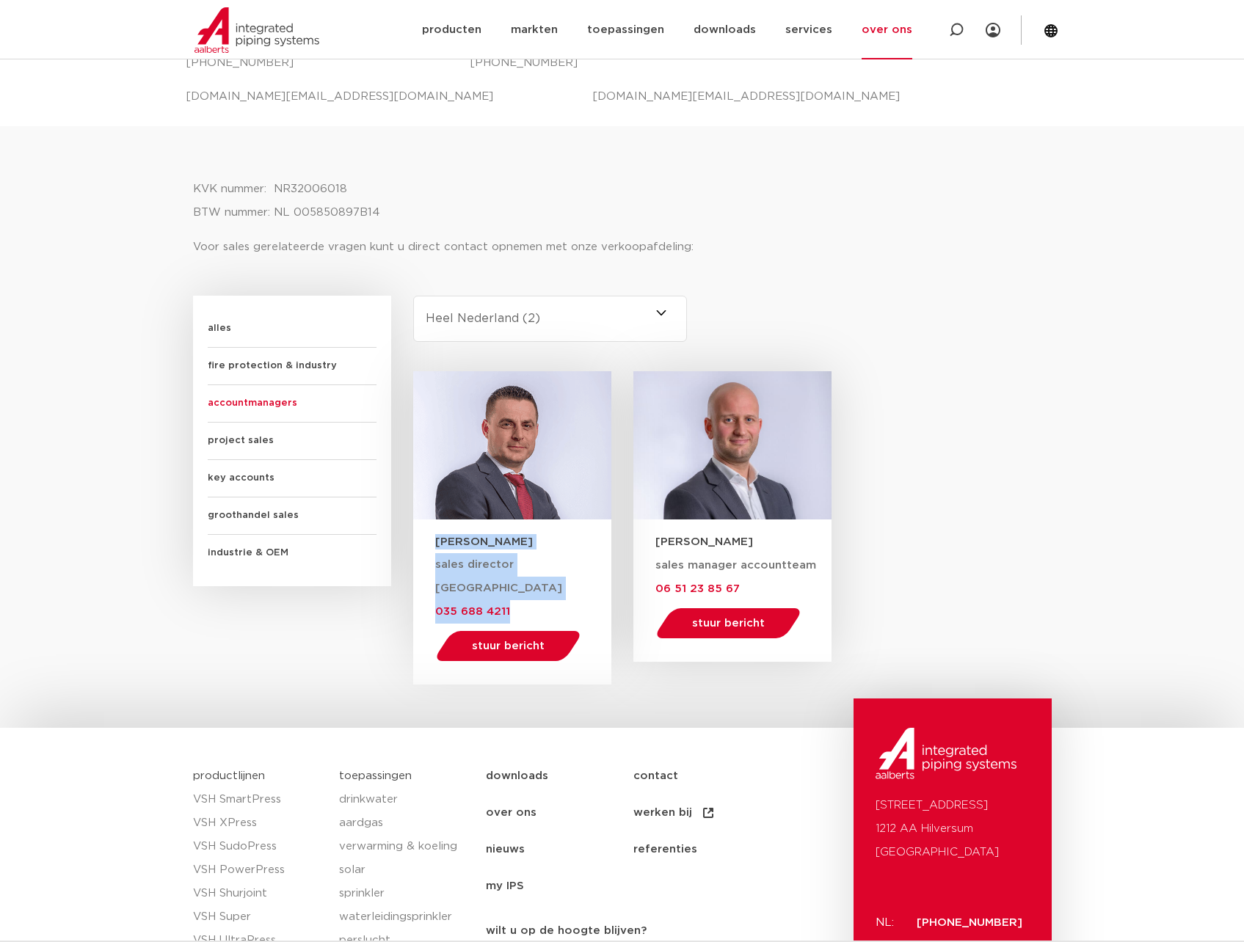
drag, startPoint x: 518, startPoint y: 589, endPoint x: 433, endPoint y: 525, distance: 106.8
click at [433, 525] on div "[PERSON_NAME] sales director Nederland 035 688 4211 stuur bericht [PERSON_NAME]…" at bounding box center [512, 602] width 198 height 165
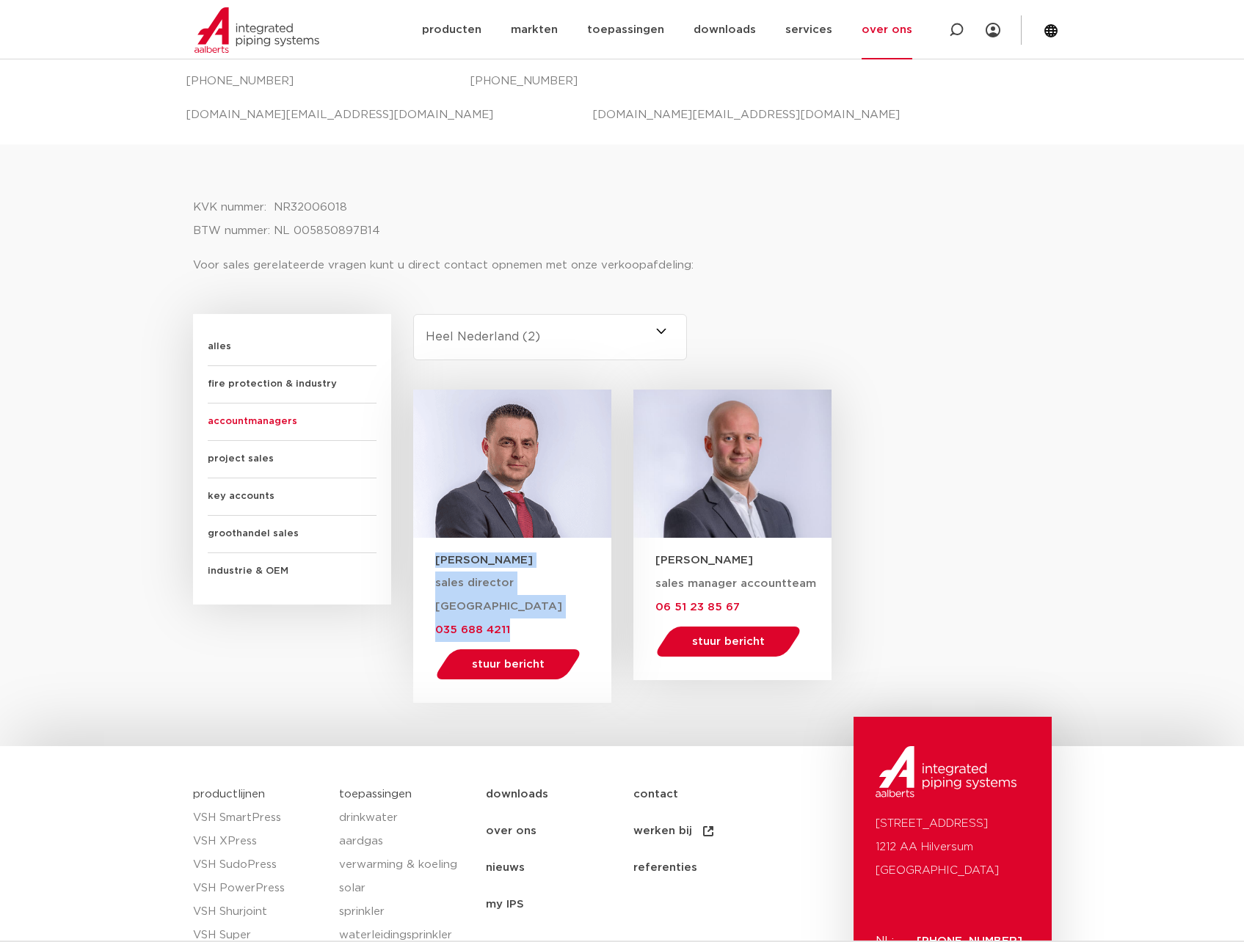
scroll to position [624, 0]
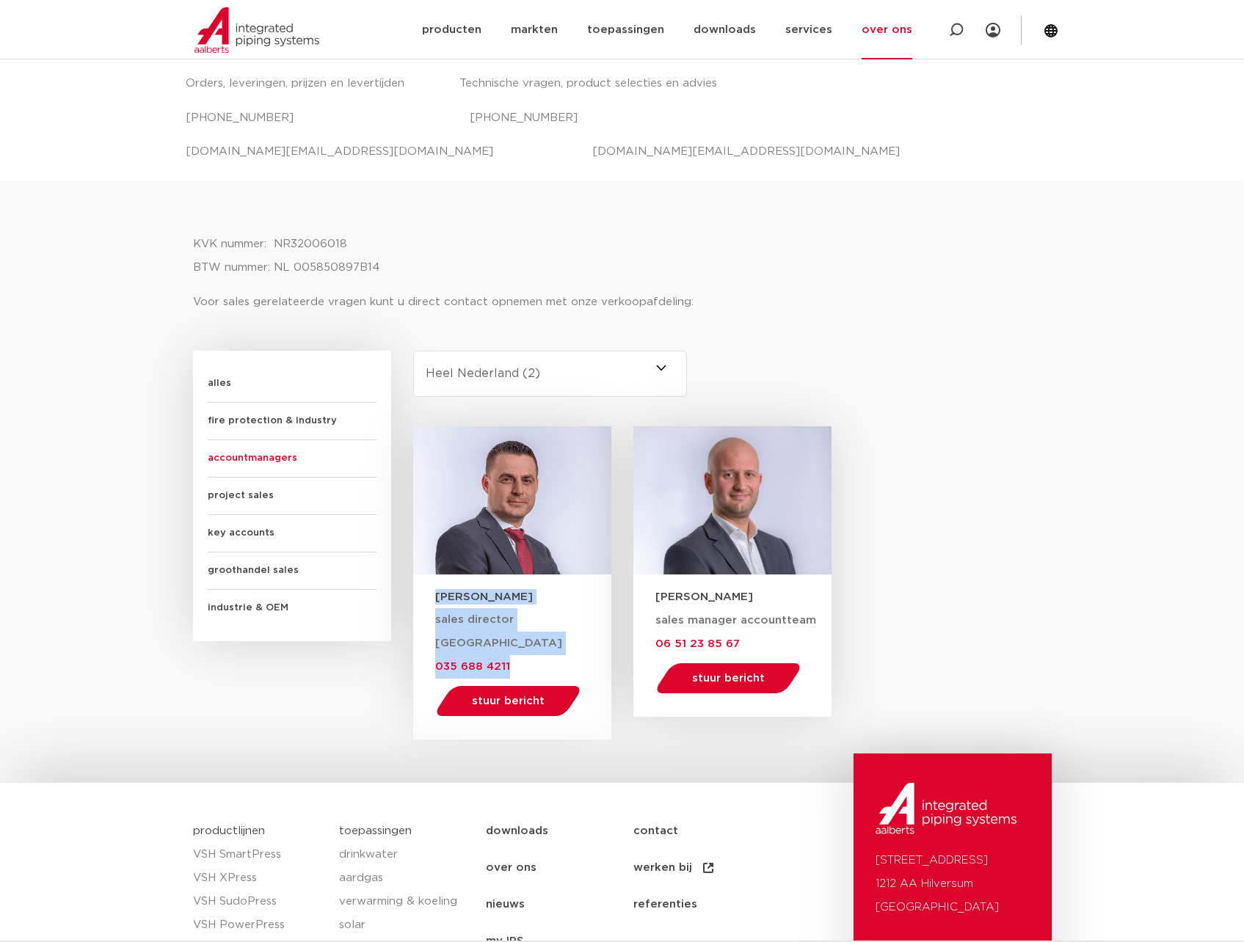
click at [561, 374] on select "-selecteer regio- [GEOGRAPHIC_DATA] Nederland (2) [GEOGRAPHIC_DATA] (3) [GEOGRA…" at bounding box center [550, 374] width 274 height 46
select select "[GEOGRAPHIC_DATA]"
click at [413, 351] on select "-selecteer regio- [GEOGRAPHIC_DATA] Nederland (2) [GEOGRAPHIC_DATA] (3) [GEOGRA…" at bounding box center [550, 374] width 274 height 46
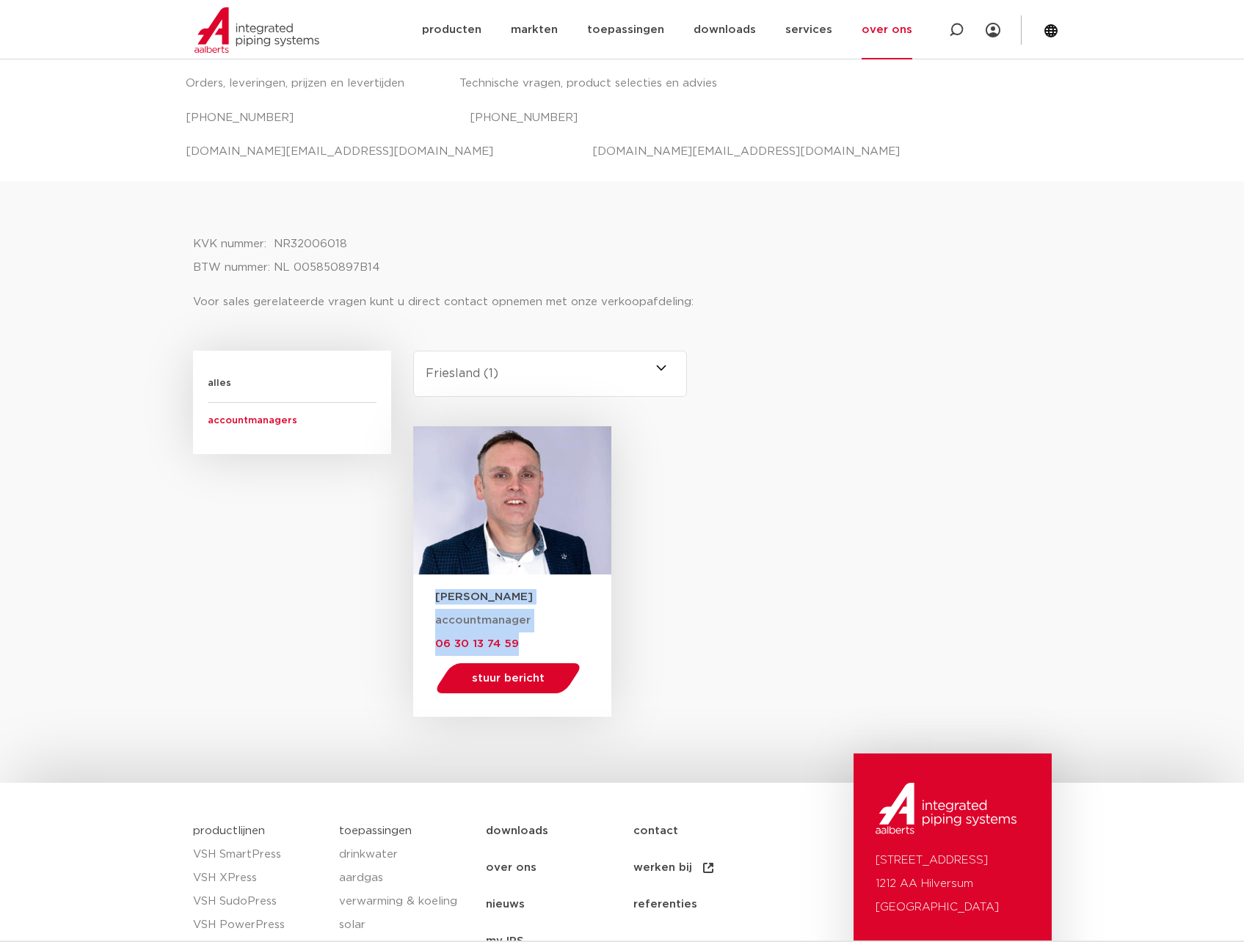
drag, startPoint x: 522, startPoint y: 646, endPoint x: 425, endPoint y: 593, distance: 110.3
click at [425, 593] on div "[PERSON_NAME] accountmanager 06 30 13 74 59 stuur bericht [EMAIL_ADDRESS][DOMAI…" at bounding box center [512, 646] width 198 height 142
copy div "[PERSON_NAME] accountmanager 06 30 13 74 59"
